Goal: Transaction & Acquisition: Obtain resource

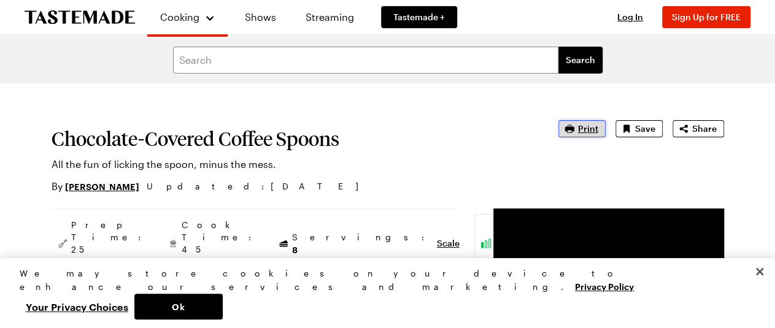
click at [579, 127] on button "Print" at bounding box center [582, 128] width 47 height 17
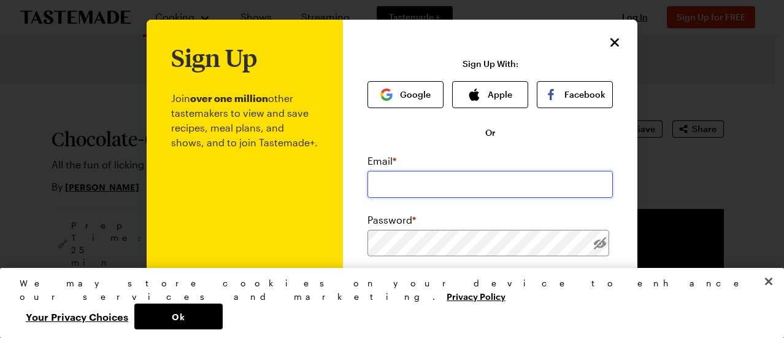
click at [394, 193] on input "email" at bounding box center [491, 184] width 246 height 27
type input "[PERSON_NAME][EMAIL_ADDRESS][PERSON_NAME][DOMAIN_NAME]"
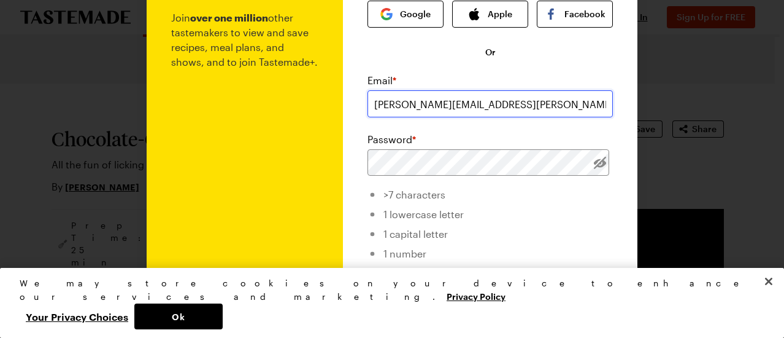
scroll to position [123, 0]
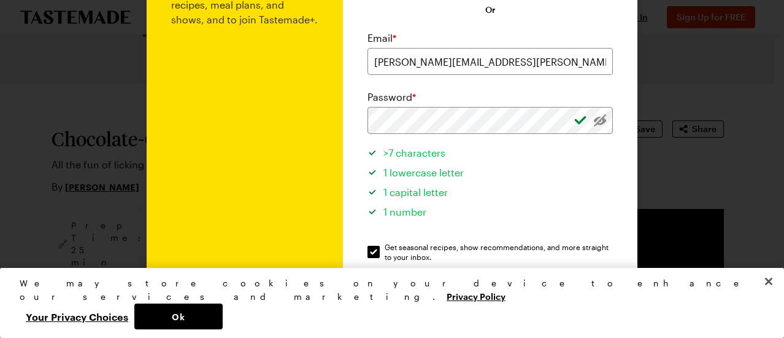
click at [589, 118] on div at bounding box center [600, 120] width 26 height 27
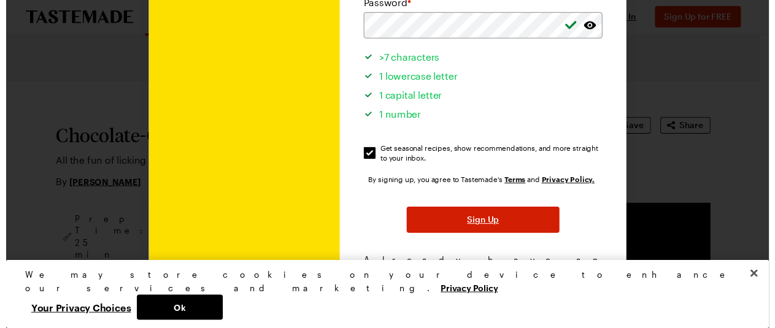
scroll to position [236, 0]
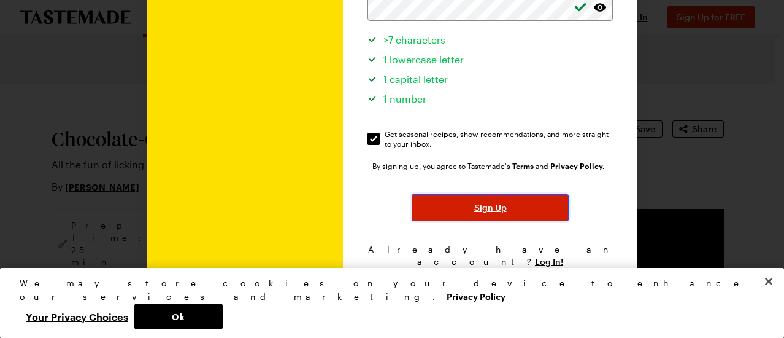
click at [502, 204] on button "Sign Up" at bounding box center [490, 207] width 157 height 27
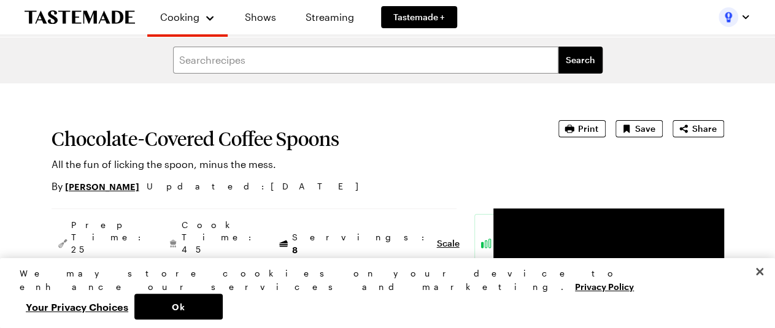
type textarea "x"
